Goal: Task Accomplishment & Management: Manage account settings

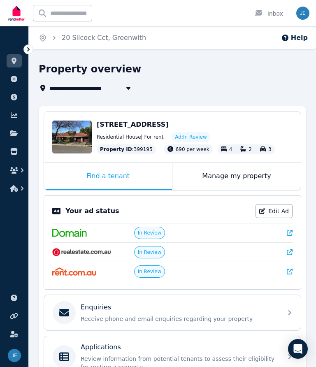
scroll to position [46, 0]
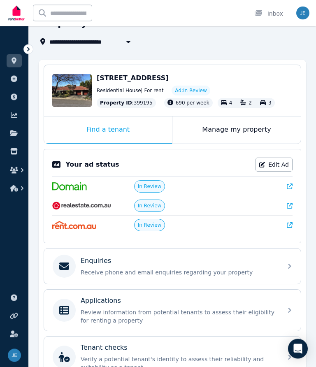
click at [93, 210] on img at bounding box center [81, 206] width 59 height 8
click at [149, 210] on span "In Review" at bounding box center [150, 206] width 24 height 7
click at [145, 210] on span "In Review" at bounding box center [150, 206] width 24 height 7
click at [273, 171] on link "Edit Ad" at bounding box center [274, 165] width 37 height 14
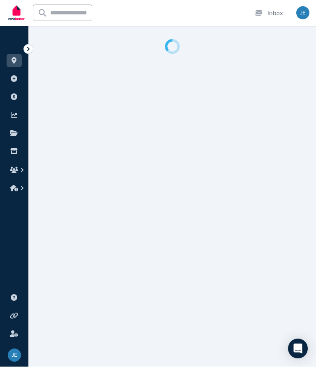
select select "**"
select select "**********"
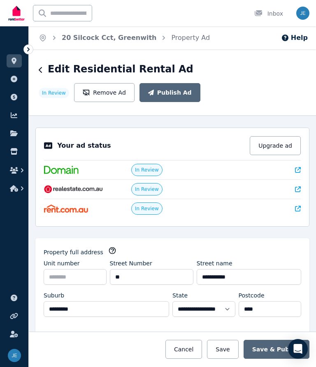
click at [300, 167] on icon at bounding box center [298, 170] width 6 height 6
click at [86, 39] on link "20 Silcock Cct, Greenwith" at bounding box center [109, 38] width 95 height 8
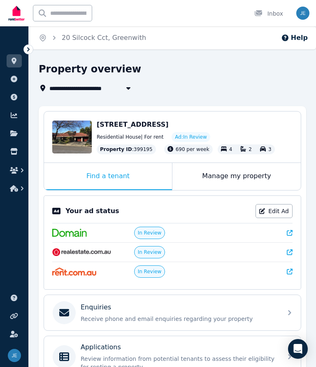
click at [77, 256] on img at bounding box center [81, 252] width 59 height 8
click at [68, 256] on img at bounding box center [81, 252] width 59 height 8
click at [91, 276] on img at bounding box center [74, 272] width 44 height 8
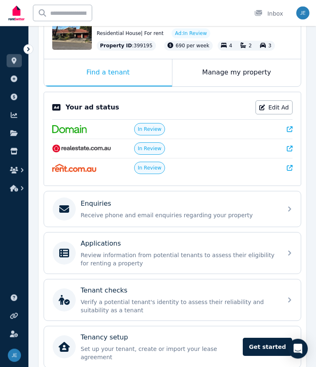
scroll to position [104, 0]
click at [291, 214] on icon at bounding box center [290, 209] width 10 height 10
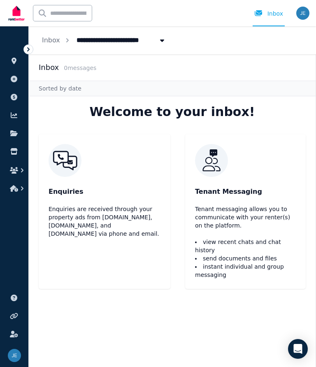
click at [212, 163] on img at bounding box center [245, 160] width 101 height 33
